Goal: Entertainment & Leisure: Consume media (video, audio)

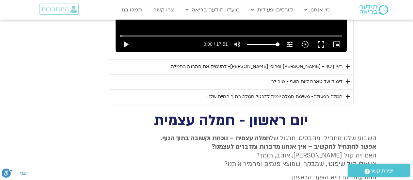
scroll to position [1260, 0]
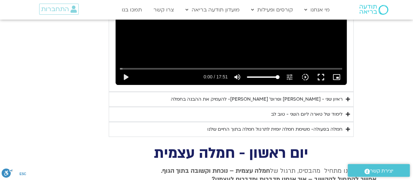
click at [348, 112] on icon "Accordion. Open links with Enter or Space, close with Escape, and navigate with…" at bounding box center [348, 114] width 4 height 5
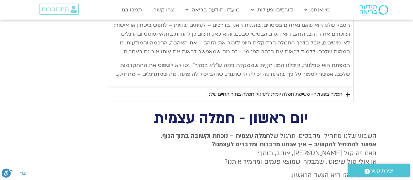
scroll to position [1620, 0]
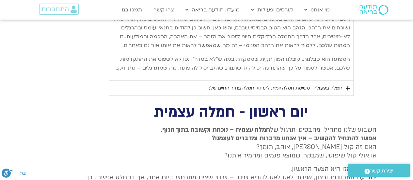
click at [337, 87] on div "חמלה בפעולה- משימת חמלה יומית לתרגול חמלה בתוך החיים שלנו" at bounding box center [274, 88] width 135 height 8
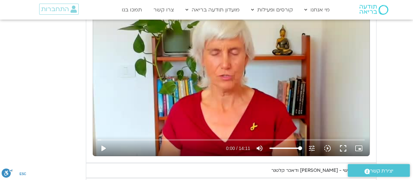
scroll to position [868, 0]
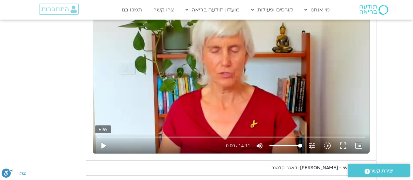
click at [103, 144] on button "play_arrow" at bounding box center [103, 146] width 16 height 16
type input "1.723281"
type input "43.359375"
type input "1.853078"
type input "43.359375"
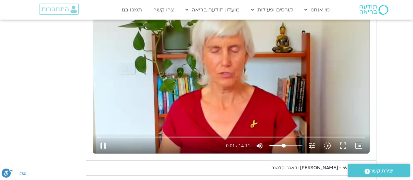
click at [284, 144] on input "Volume" at bounding box center [286, 146] width 33 height 4
click at [328, 145] on icon "slow_motion_video" at bounding box center [328, 146] width 8 height 8
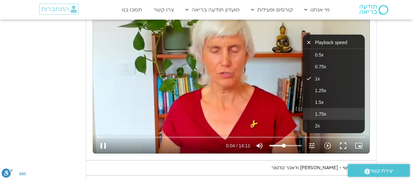
click at [331, 113] on button "1.75x" at bounding box center [334, 114] width 62 height 12
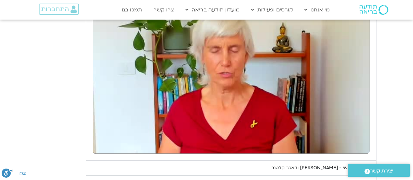
click at [391, 84] on section "יום שלישי - טוב לב אנחנו נעסוק ונתרגל היום טוב לב. המשך של האיכויות של חמלה וסל…" at bounding box center [206, 66] width 413 height 278
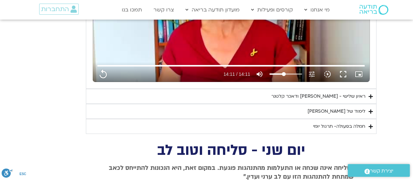
scroll to position [966, 0]
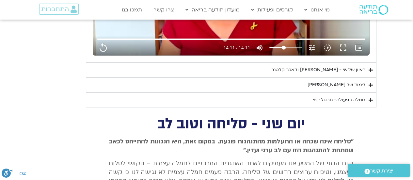
click at [368, 70] on summary "ראיון שלישי - [PERSON_NAME] ודאכר קלטנר" at bounding box center [231, 69] width 291 height 15
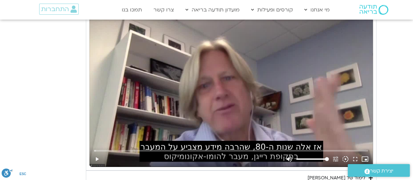
scroll to position [1064, 0]
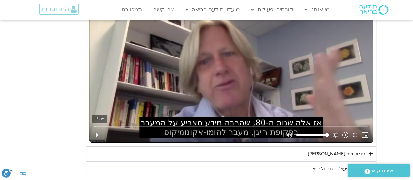
click at [97, 131] on button "play_arrow" at bounding box center [97, 135] width 10 height 16
type input "851.4"
type input "0.017993"
type input "851.4"
type input "0.133751"
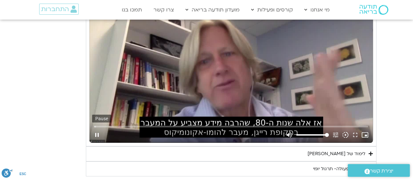
type input "851.4"
type input "0.264651"
type input "851.4"
type input "0.396441"
type input "851.4"
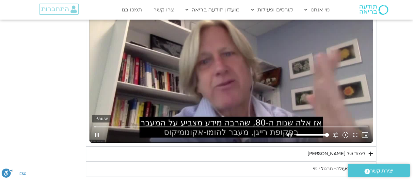
type input "0.530981"
click at [97, 131] on button "pause" at bounding box center [97, 135] width 10 height 16
type input "851.4"
type input "0.662639"
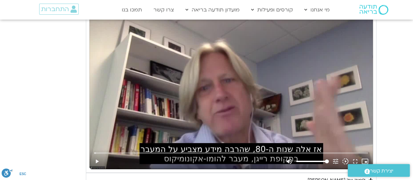
scroll to position [1031, 0]
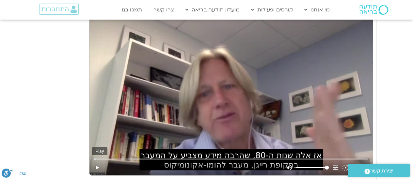
type input "851.4"
click at [96, 163] on button "play_arrow" at bounding box center [97, 168] width 10 height 16
type input "0.662658"
type input "851.4"
type input "0.783232"
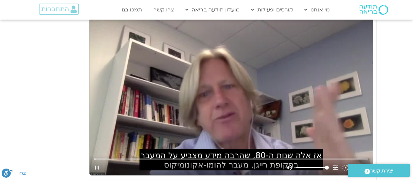
type input "851.4"
type input "0.921357"
type input "851.4"
type input "1.058243"
type input "851.4"
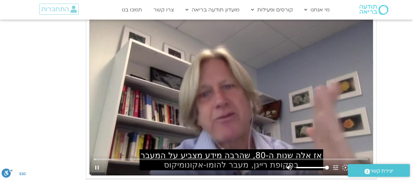
type input "1.200441"
type input "851.4"
type input "1.338483"
type input "851.4"
type input "1.467697"
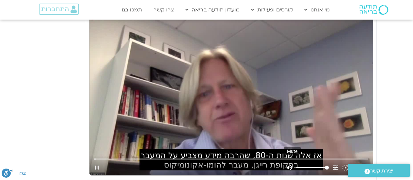
type input "851.4"
type input "1.601227"
type input "851.4"
type input "1.734488"
type input "851.4"
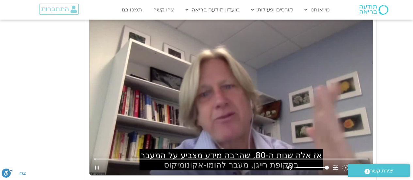
type input "1.868197"
type input "851.4"
type input "2.001305"
type input "851.4"
type input "2.13316"
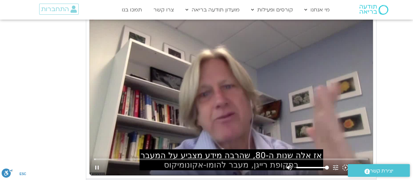
type input "851.4"
type input "2.233379"
type input "851.4"
type input "2.403226"
type input "851.4"
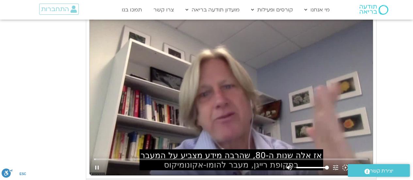
type input "2.533979"
type input "851.4"
type input "2.558176"
type input "851.4"
type input "2.803117"
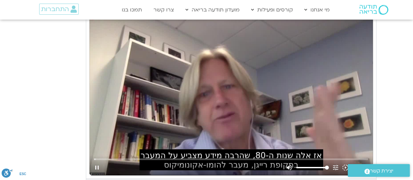
type input "851.4"
type input "2.884034"
type input "851.4"
type input "3.034219"
type input "851.4"
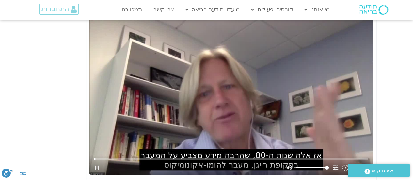
type input "3.086249"
type input "851.4"
type input "3.251931"
type input "851.4"
type input "3.343993"
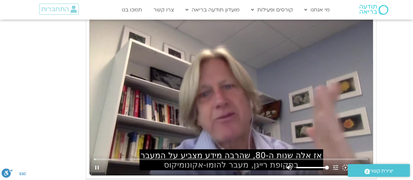
type input "851.4"
type input "3.483486"
type input "851.4"
type input "3.619444"
type input "851.4"
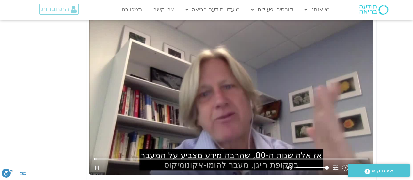
type input "3.749175"
type input "851.4"
type input "3.881637"
type input "851.4"
type input "4.01124"
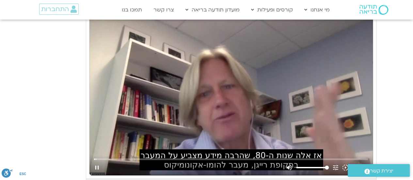
type input "851.4"
type input "4.139625"
type input "851.4"
type input "4.268749"
type input "851.4"
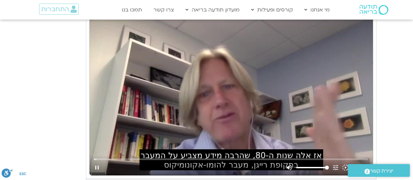
type input "4.395738"
type input "851.4"
type input "4.531738"
type input "851.4"
type input "4.658777"
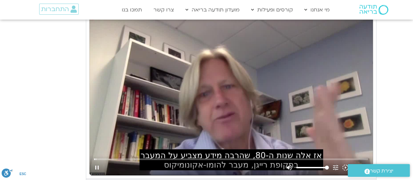
type input "851.4"
type input "4.785204"
type input "851.4"
type input "4.920308"
type input "851.4"
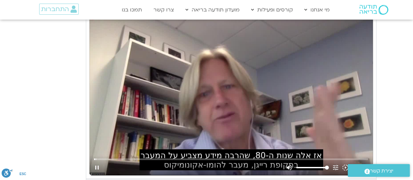
type input "5.047754"
type input "851.4"
type input "5.181987"
type input "851.4"
type input "5.307204"
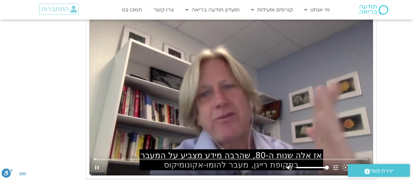
type input "851.4"
type input "5.435684"
type input "851.4"
type input "5.571005"
type input "851.4"
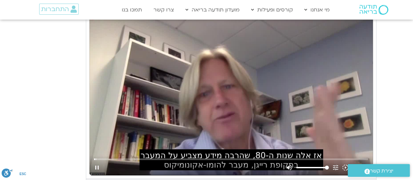
type input "5.702046"
type input "851.4"
type input "5.935882"
type input "851.4"
type input "6.071166"
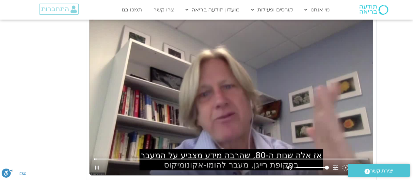
type input "851.4"
type input "6.202466"
type input "851.4"
type input "6.303861"
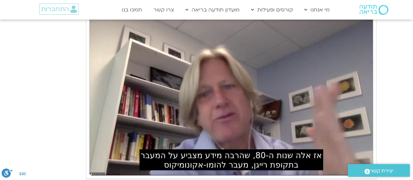
type input "851.4"
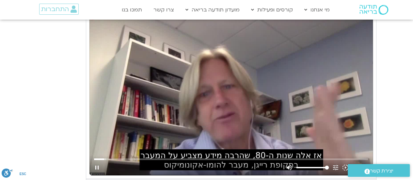
type input "60.036602"
type input "851.4"
type input "60.165543"
type input "851.4"
type input "60.299479"
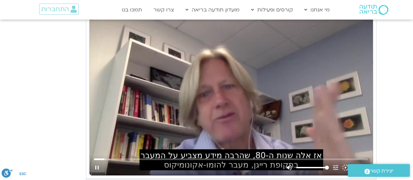
type input "851.4"
type input "60.432611"
type input "851.4"
type input "60.566091"
type input "851.4"
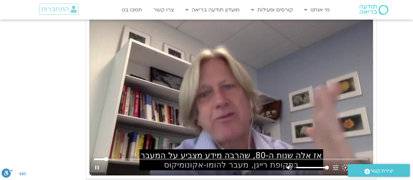
type input "60.700466"
type input "851.4"
type input "60.834517"
type input "851.4"
type input "60.967589"
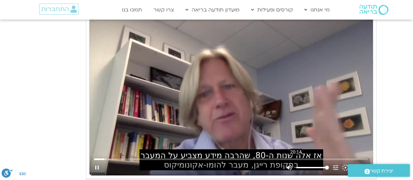
type input "851.4"
type input "61.019845"
type input "851.4"
type input "61.232574"
type input "851.4"
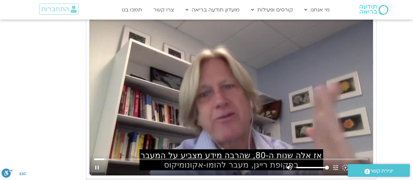
type input "61.366586"
type input "851.4"
type input "61.499793"
type input "851.4"
type input "61.566205"
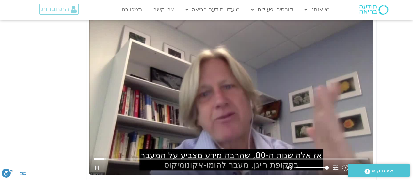
type input "851.4"
type input "61.749942"
type input "851.4"
type input "61.89969"
type input "851.4"
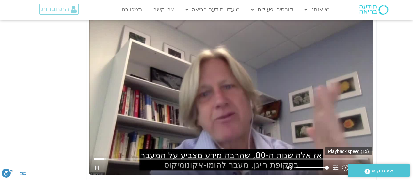
type input "62.034492"
type input "851.4"
type input "62.165985"
type input "851.4"
type input "62.299795"
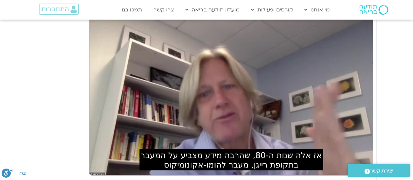
type input "851.4"
type input "63.627478"
type input "851.4"
type input "63.657162"
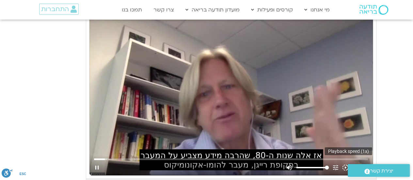
type input "851.4"
type input "63.776109"
type input "851.4"
type input "64.017796"
type input "851.4"
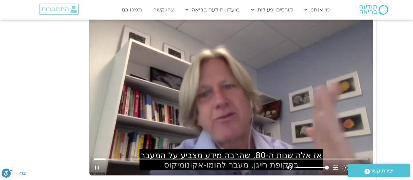
type input "64.134418"
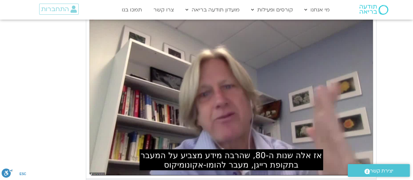
scroll to position [1064, 0]
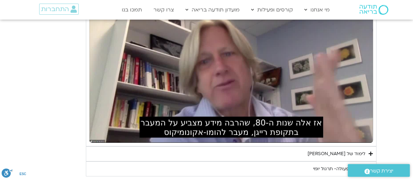
type input "851.4"
type input "65.452758"
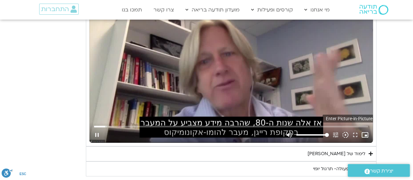
type input "851.4"
type input "65.584386"
type input "851.4"
type input "65.71959"
type input "851.4"
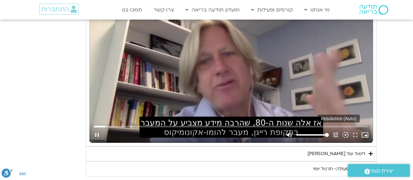
type input "65.851049"
type input "851.4"
type input "65.955665"
type input "851.4"
type input "66.100217"
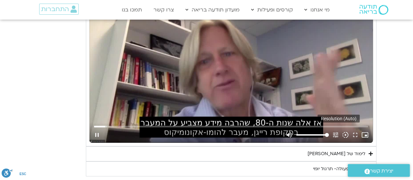
type input "851.4"
type input "66.251031"
type input "851.4"
type input "66.333658"
type input "851.4"
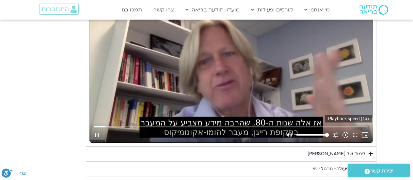
type input "66.484005"
type input "851.4"
type input "66.529284"
type input "851.4"
type input "66.668342"
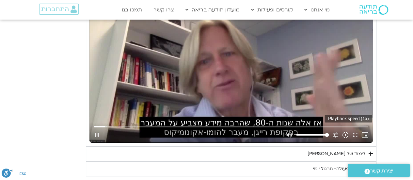
click at [347, 131] on icon "slow_motion_video" at bounding box center [345, 134] width 7 height 7
type input "851.4"
type input "66.794693"
type input "851.4"
type input "66.934288"
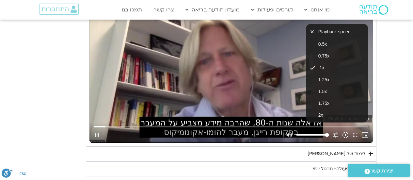
type input "851.4"
type input "67.062861"
type input "851.4"
type input "67.301737"
type input "851.4"
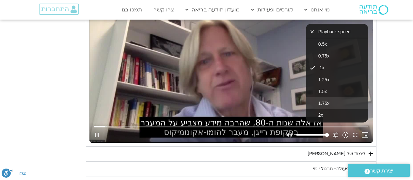
type input "67.4355"
type input "851.4"
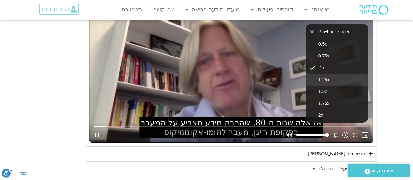
type input "67.56786"
type input "851.4"
type input "67.6683"
type input "851.4"
type input "67.785376"
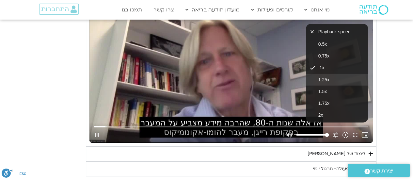
type input "851.4"
type input "67.887328"
type input "851.4"
type input "67.982248"
click at [331, 78] on button "1.25x" at bounding box center [337, 80] width 62 height 12
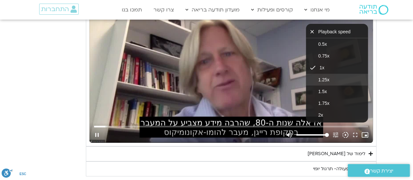
type input "851.4"
type input "68.119351"
type input "851.4"
type input "68.250381"
type input "851.4"
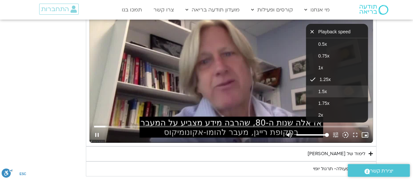
type input "68.541677"
type input "851.4"
type input "68.708805"
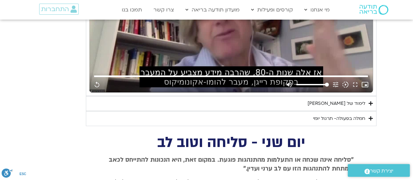
scroll to position [1143, 0]
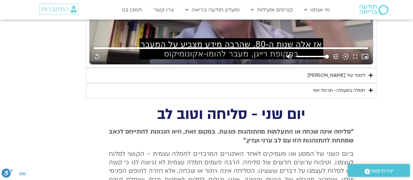
click at [371, 75] on summary "לימוד של [PERSON_NAME]" at bounding box center [231, 75] width 291 height 15
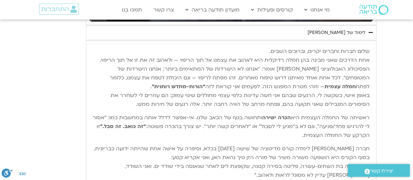
scroll to position [1175, 0]
